Goal: Navigation & Orientation: Find specific page/section

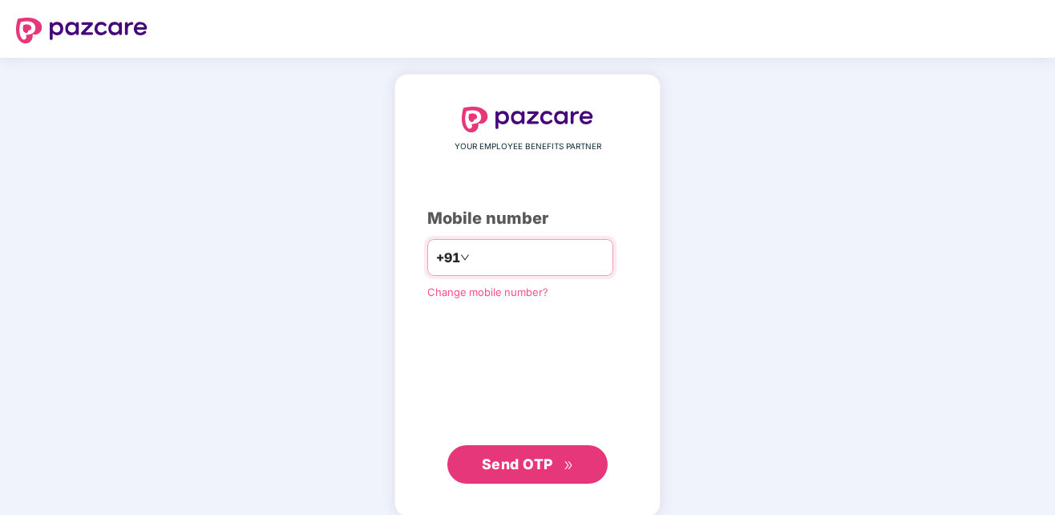
type input "**********"
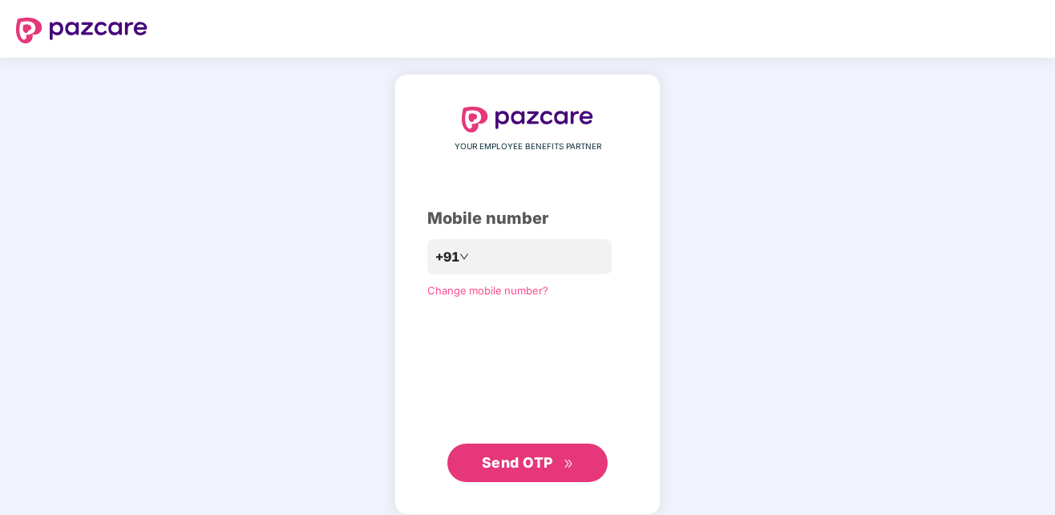
click at [524, 472] on span "Send OTP" at bounding box center [528, 462] width 92 height 22
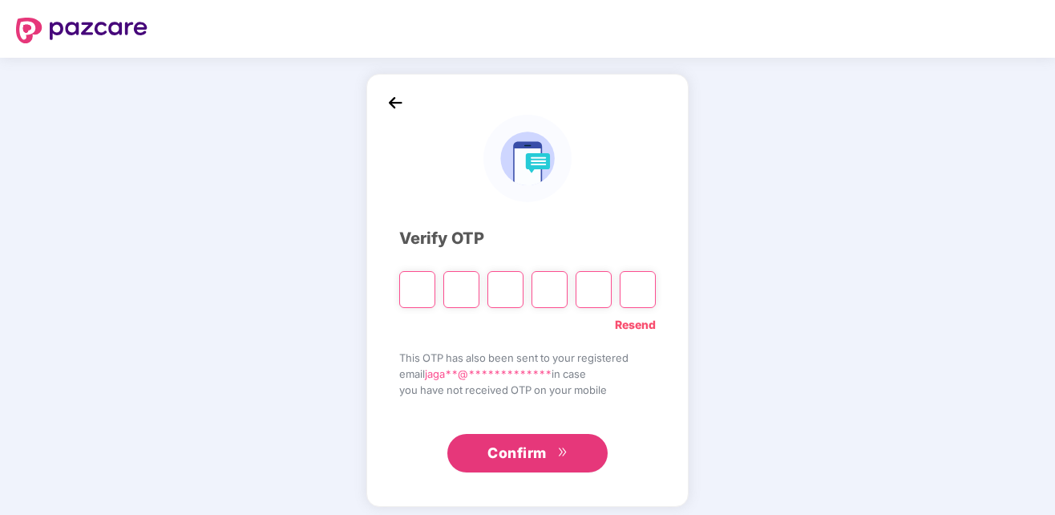
type input "*"
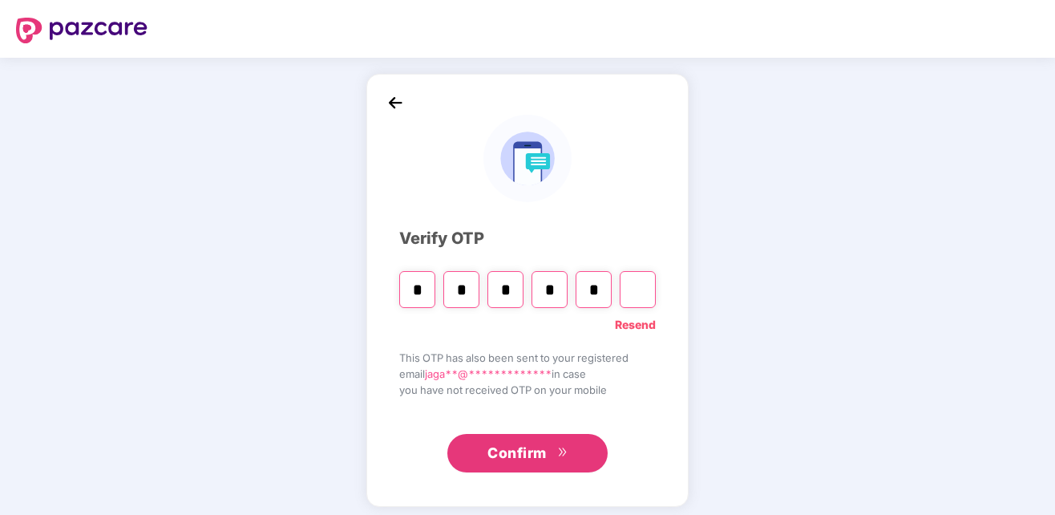
type input "*"
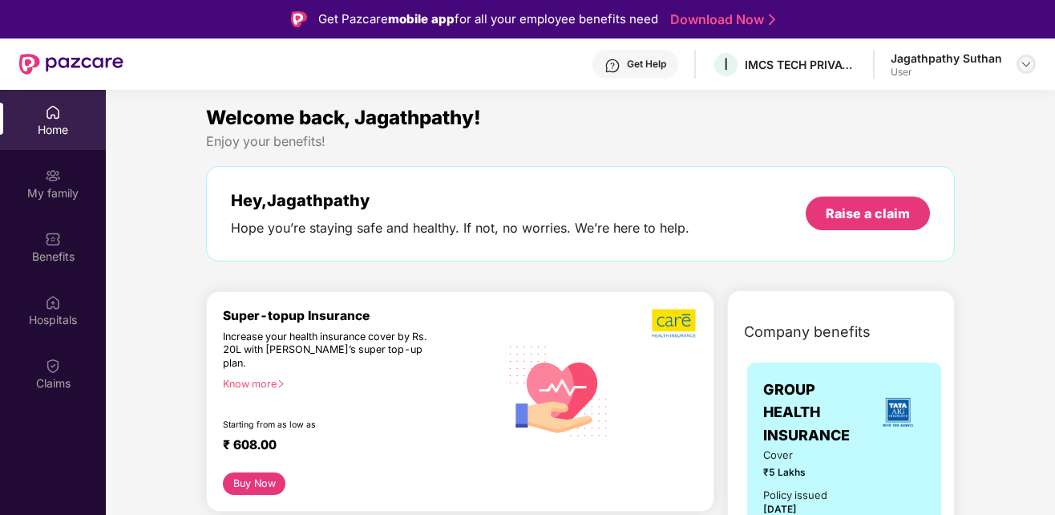
click at [1034, 62] on div at bounding box center [1026, 64] width 19 height 19
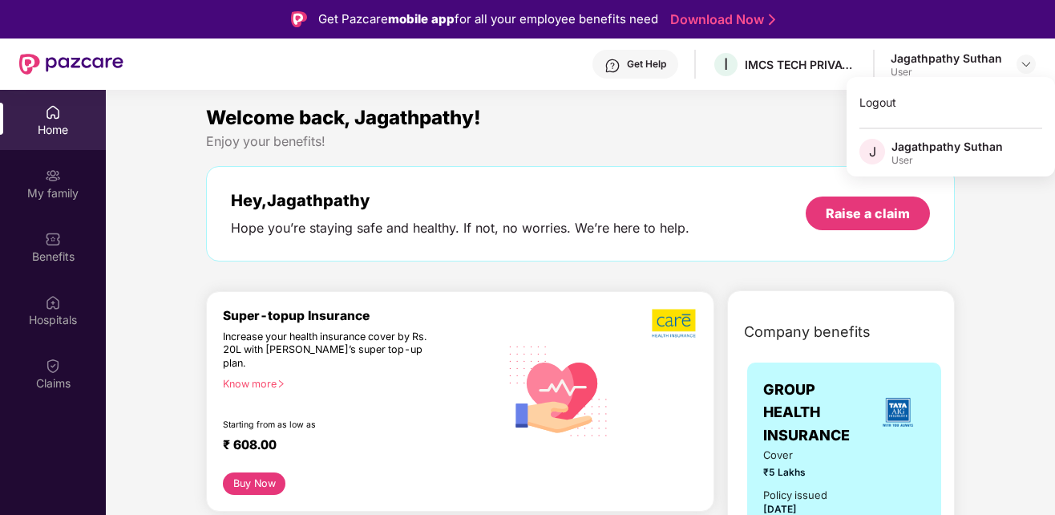
drag, startPoint x: 706, startPoint y: 118, endPoint x: 476, endPoint y: 121, distance: 231.0
click at [706, 118] on div "Welcome back, Jagathpathy!" at bounding box center [580, 118] width 749 height 30
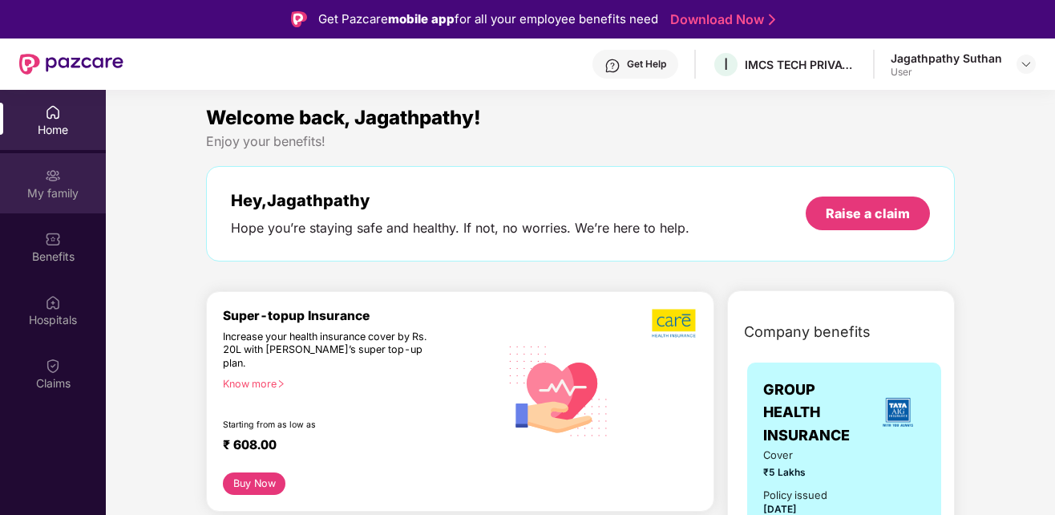
click at [62, 178] on div "My family" at bounding box center [53, 183] width 106 height 60
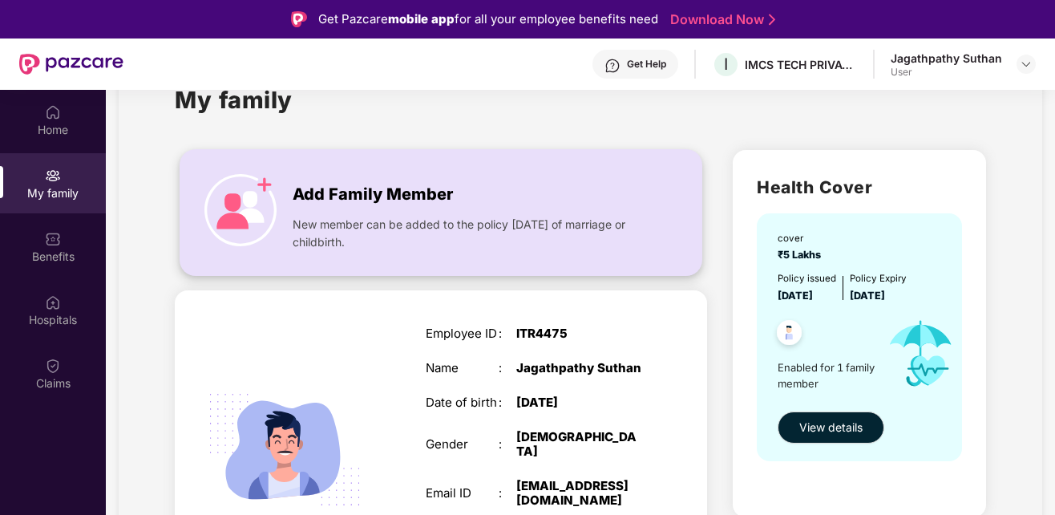
scroll to position [142, 0]
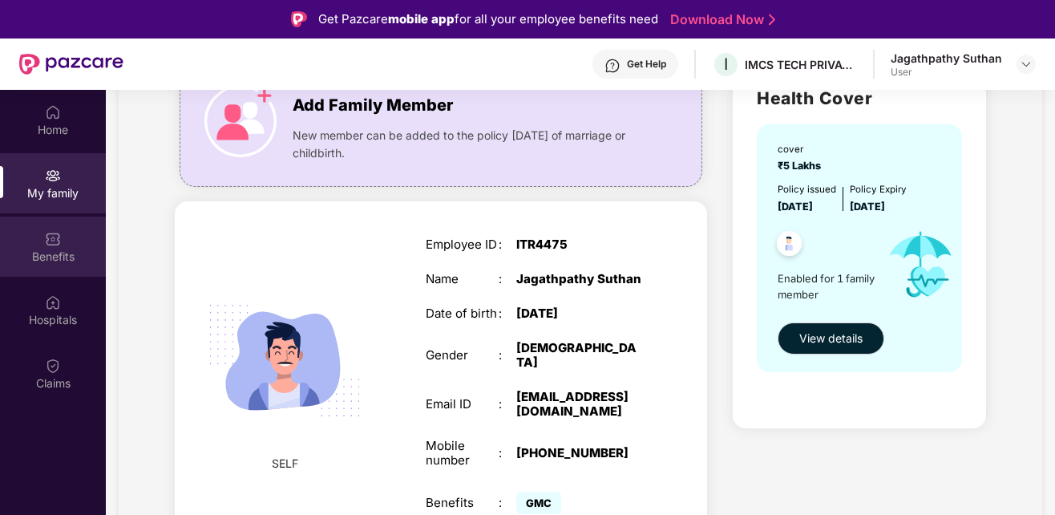
click at [63, 245] on div "Benefits" at bounding box center [53, 247] width 106 height 60
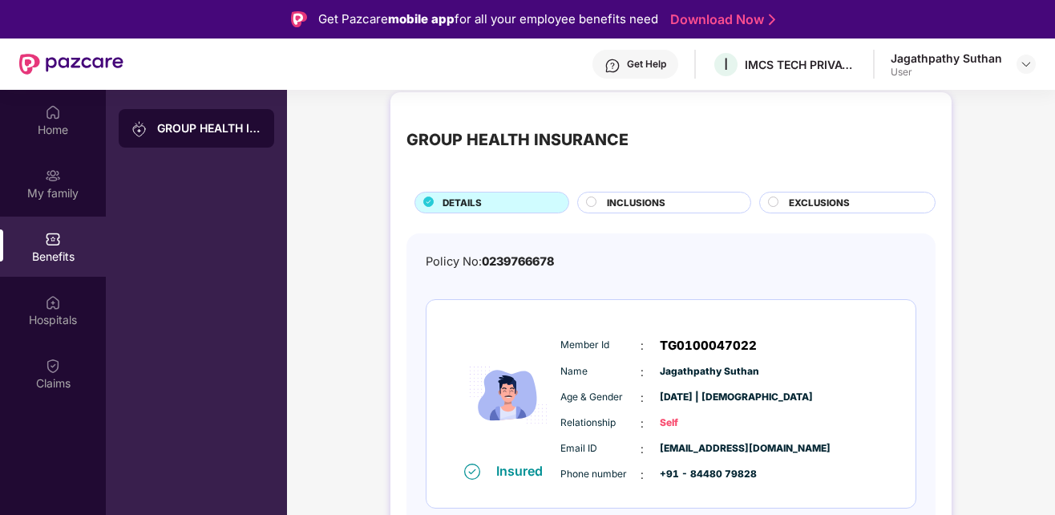
scroll to position [17, 0]
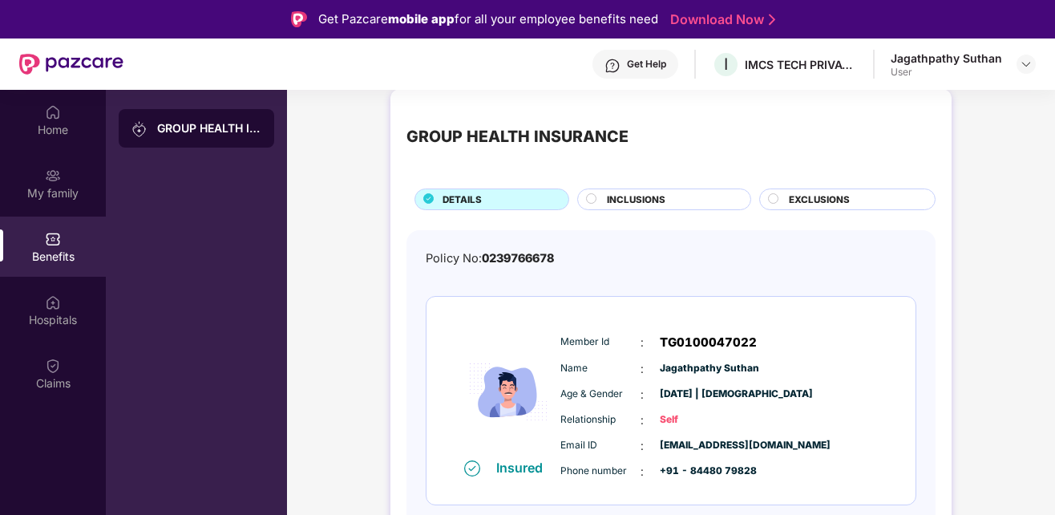
drag, startPoint x: 636, startPoint y: 194, endPoint x: 662, endPoint y: 204, distance: 28.4
click at [637, 195] on span "INCLUSIONS" at bounding box center [636, 199] width 59 height 14
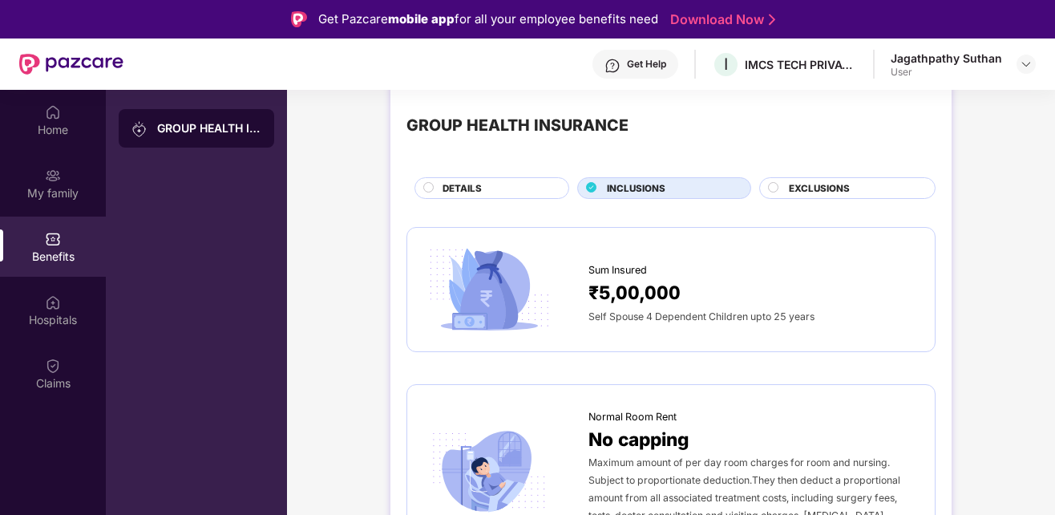
scroll to position [0, 0]
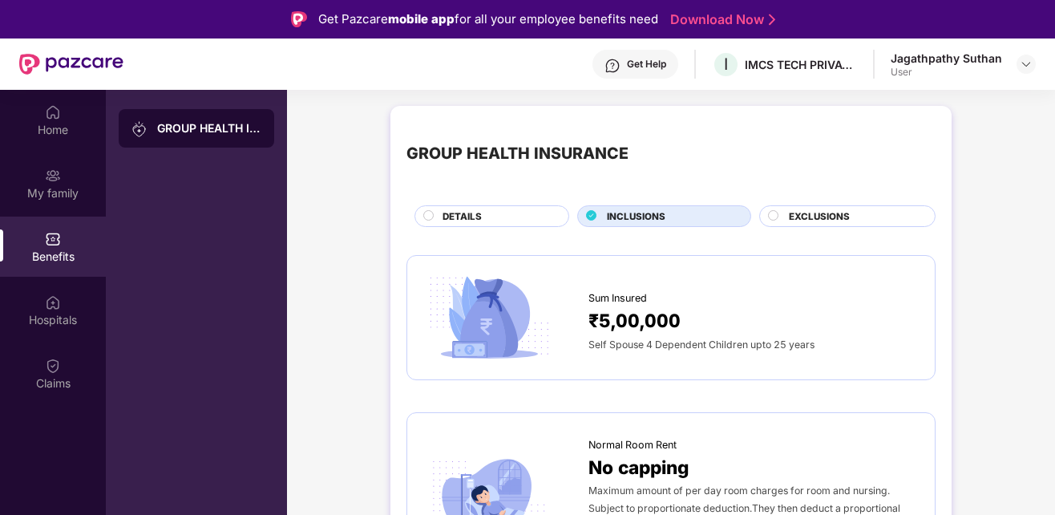
click at [790, 220] on span "EXCLUSIONS" at bounding box center [819, 216] width 61 height 14
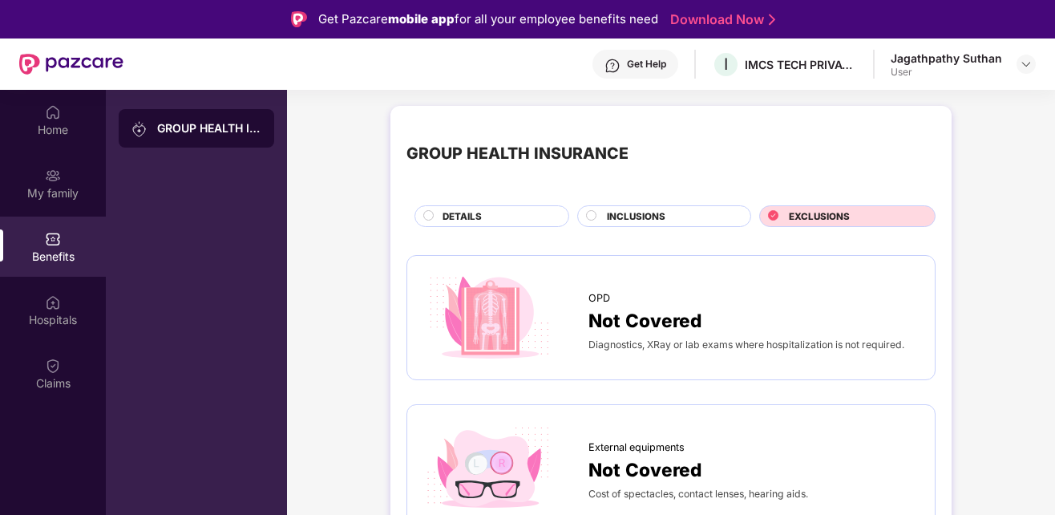
click at [702, 227] on div "INCLUSIONS" at bounding box center [664, 216] width 174 height 22
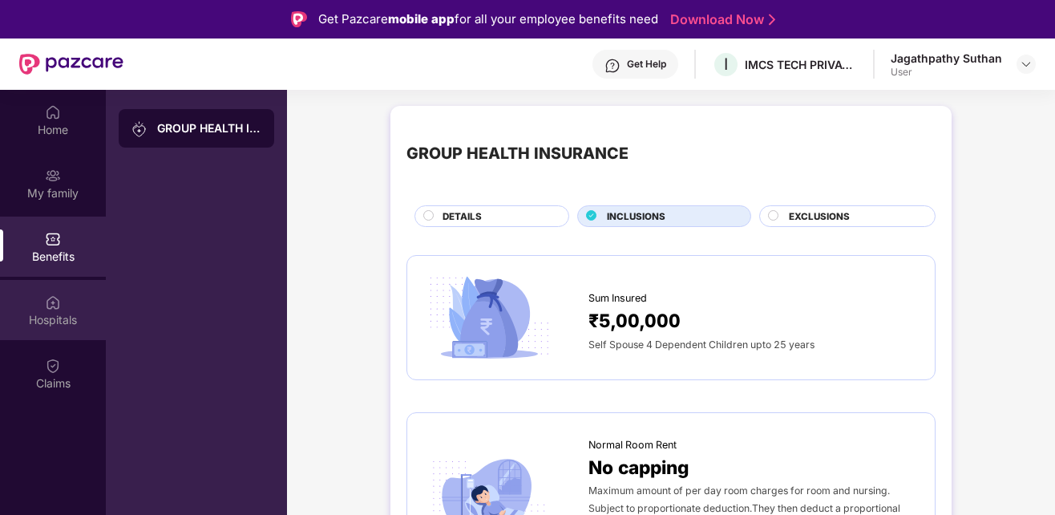
click at [37, 321] on div "Hospitals" at bounding box center [53, 320] width 106 height 16
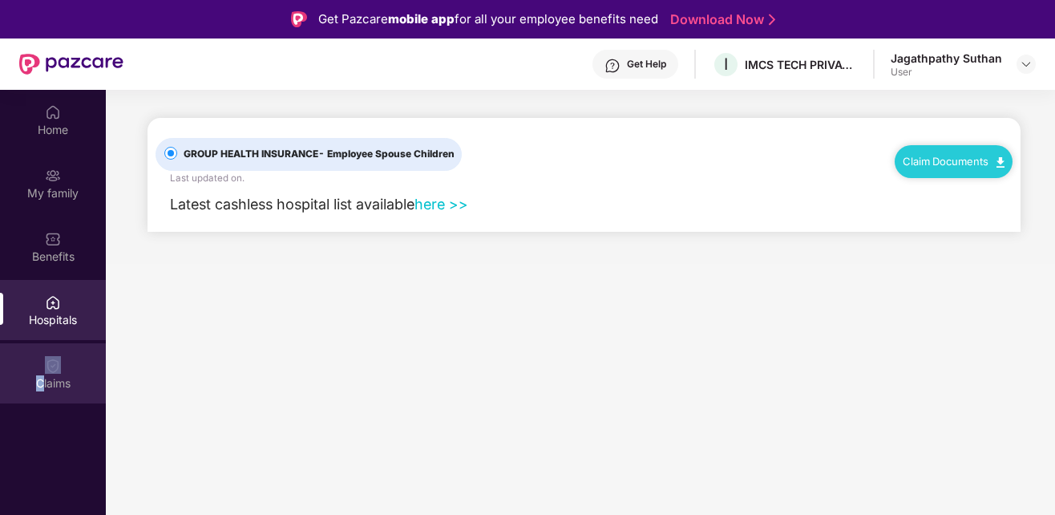
click at [42, 372] on div "Claims" at bounding box center [53, 373] width 106 height 60
